Goal: Information Seeking & Learning: Learn about a topic

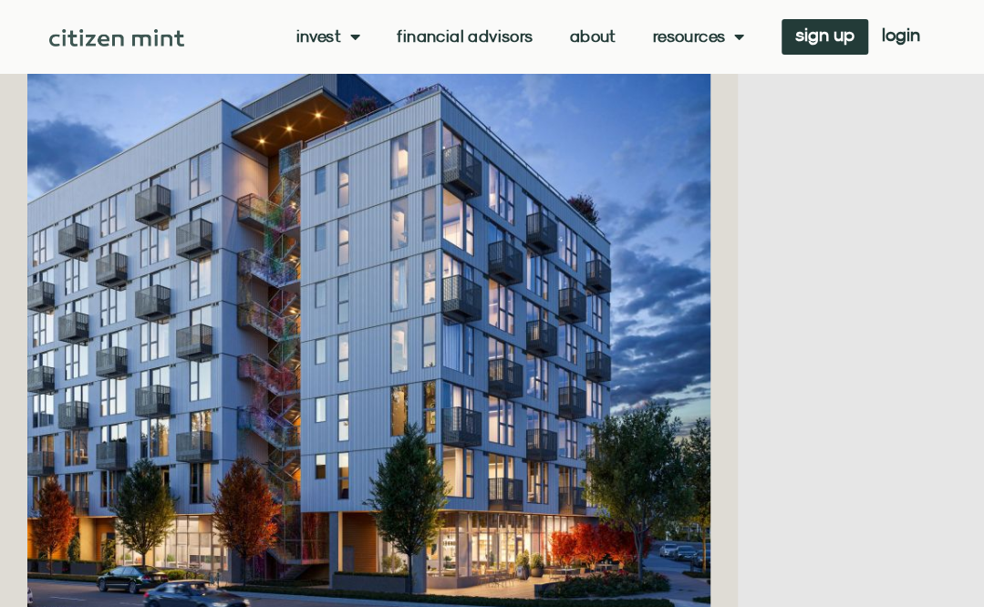
scroll to position [1361, 0]
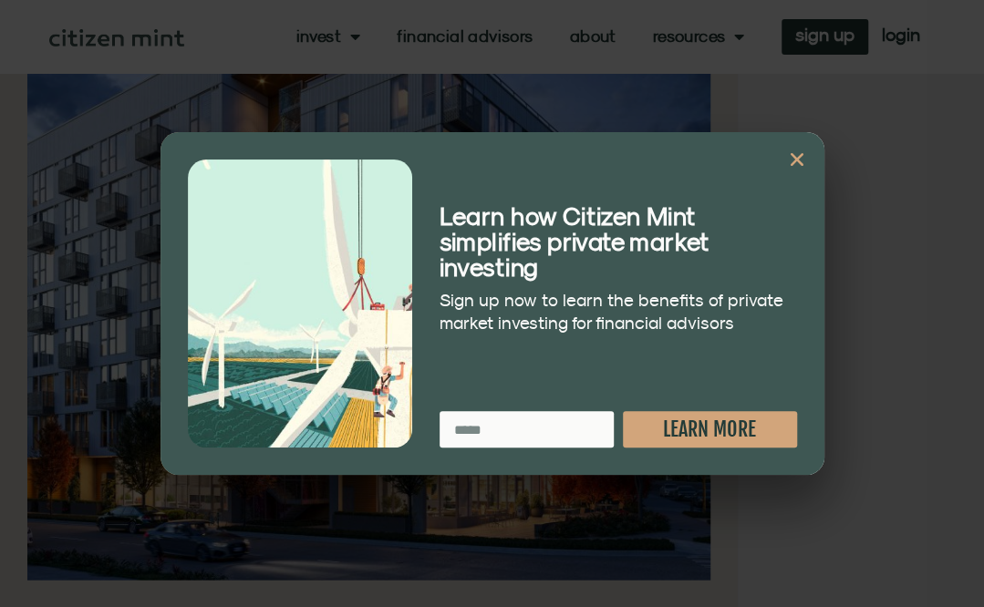
click at [799, 155] on icon "Close" at bounding box center [797, 159] width 18 height 18
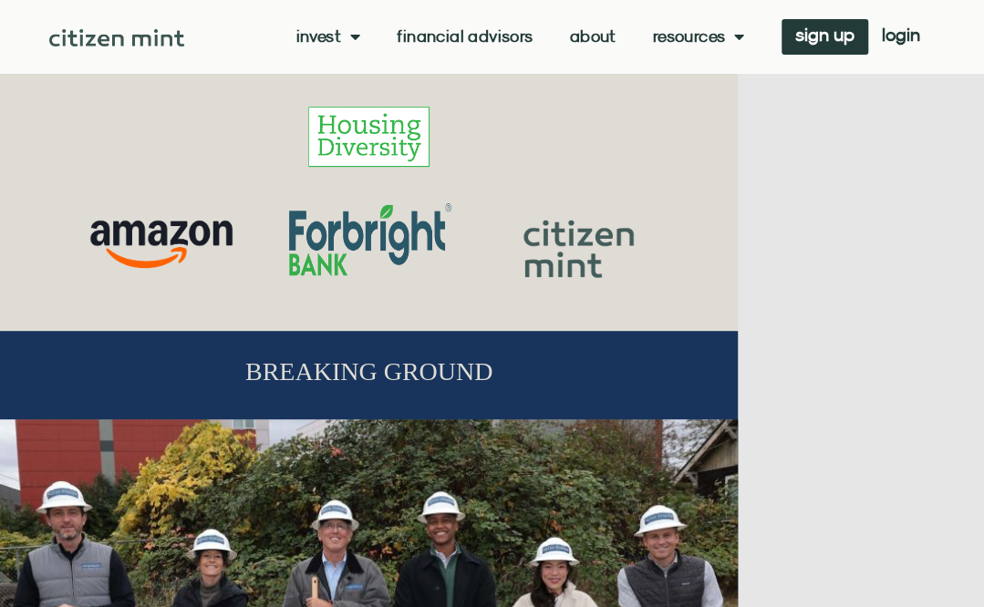
scroll to position [0, 0]
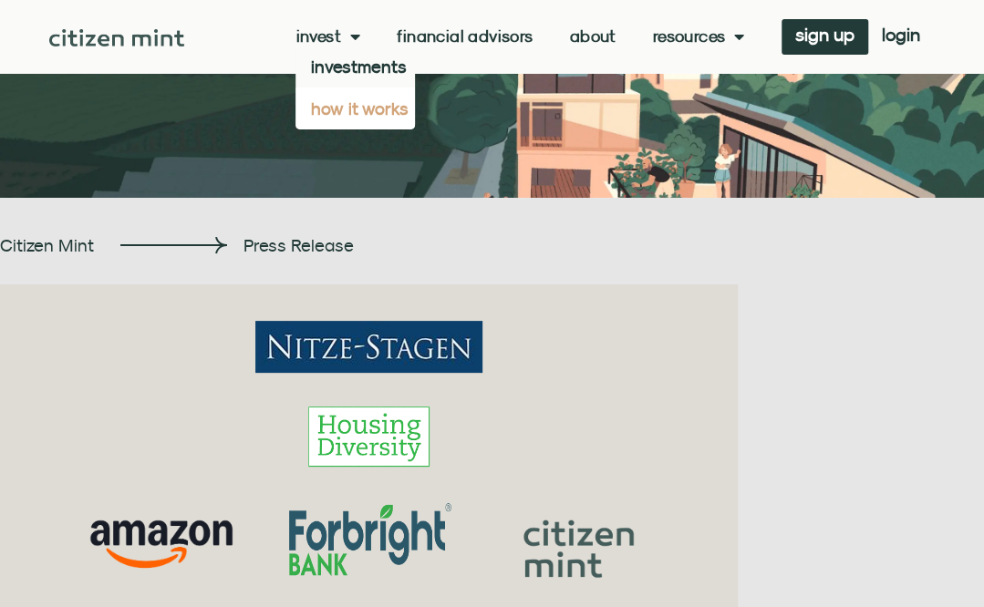
click at [357, 106] on link "how it works" at bounding box center [354, 109] width 119 height 42
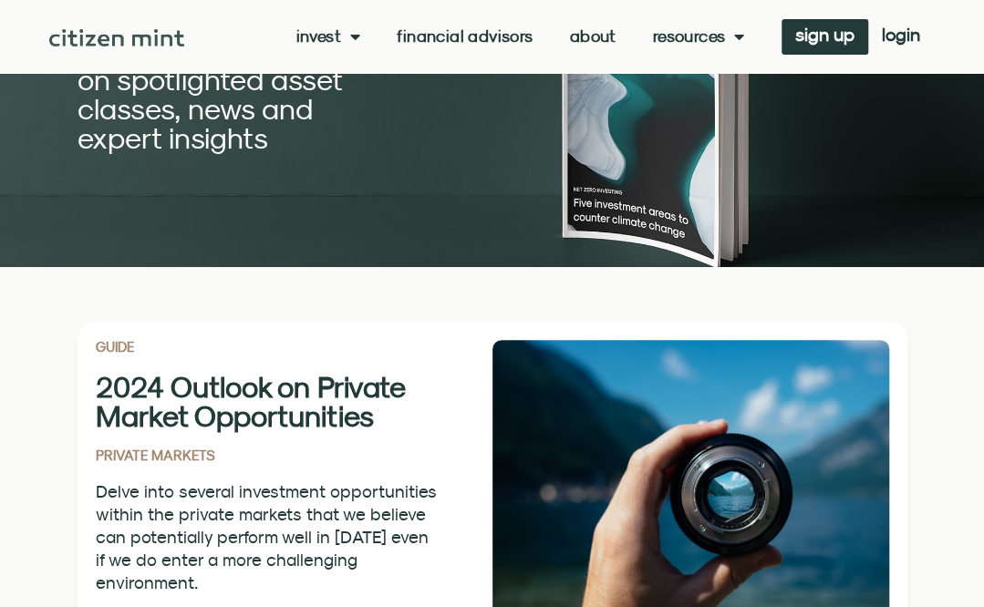
scroll to position [232, 0]
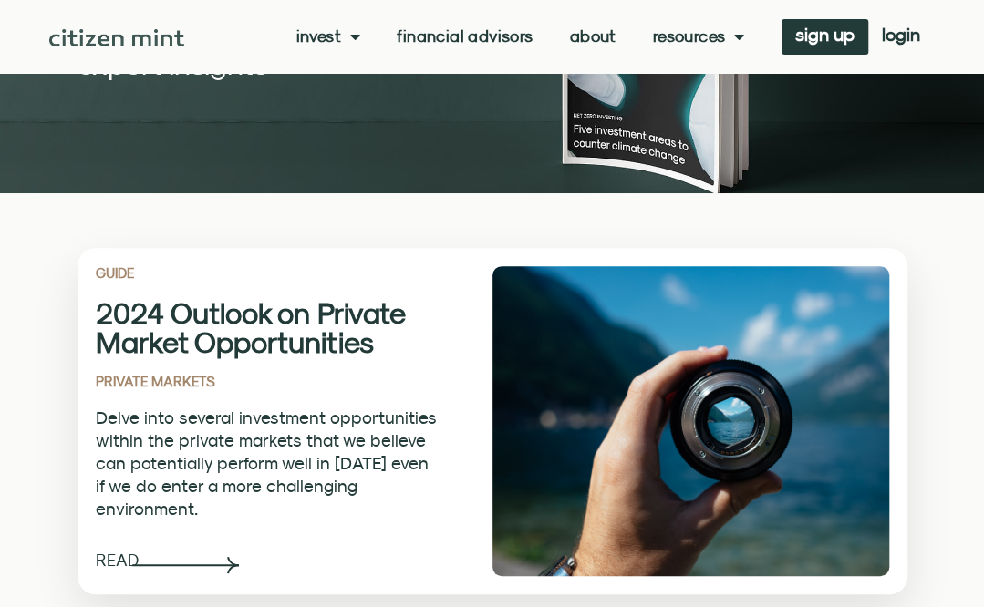
click at [201, 352] on h2 "2024 Outlook on Private Market Opportunities" at bounding box center [267, 327] width 342 height 58
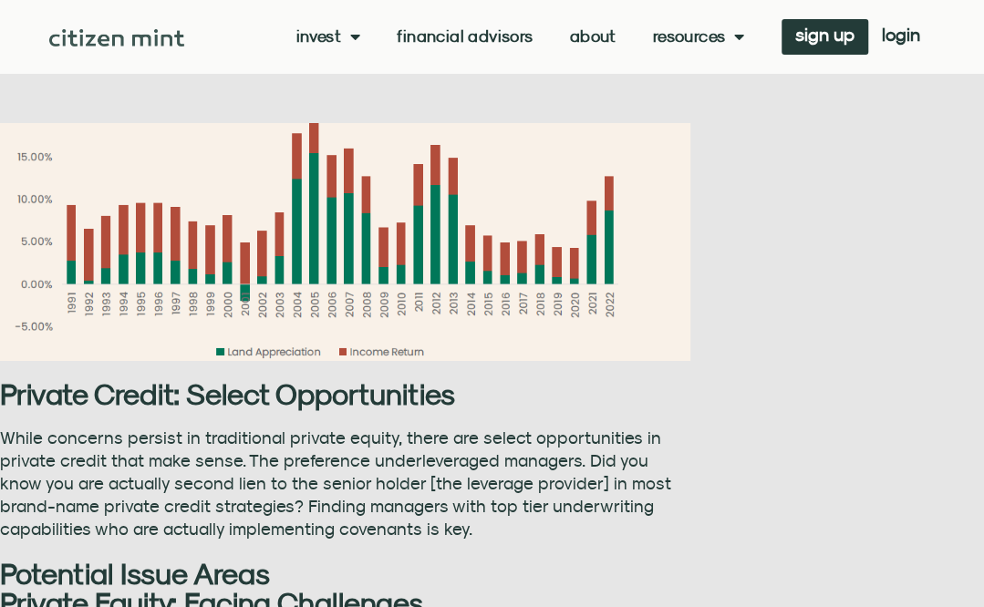
scroll to position [3188, 0]
